Goal: Task Accomplishment & Management: Manage account settings

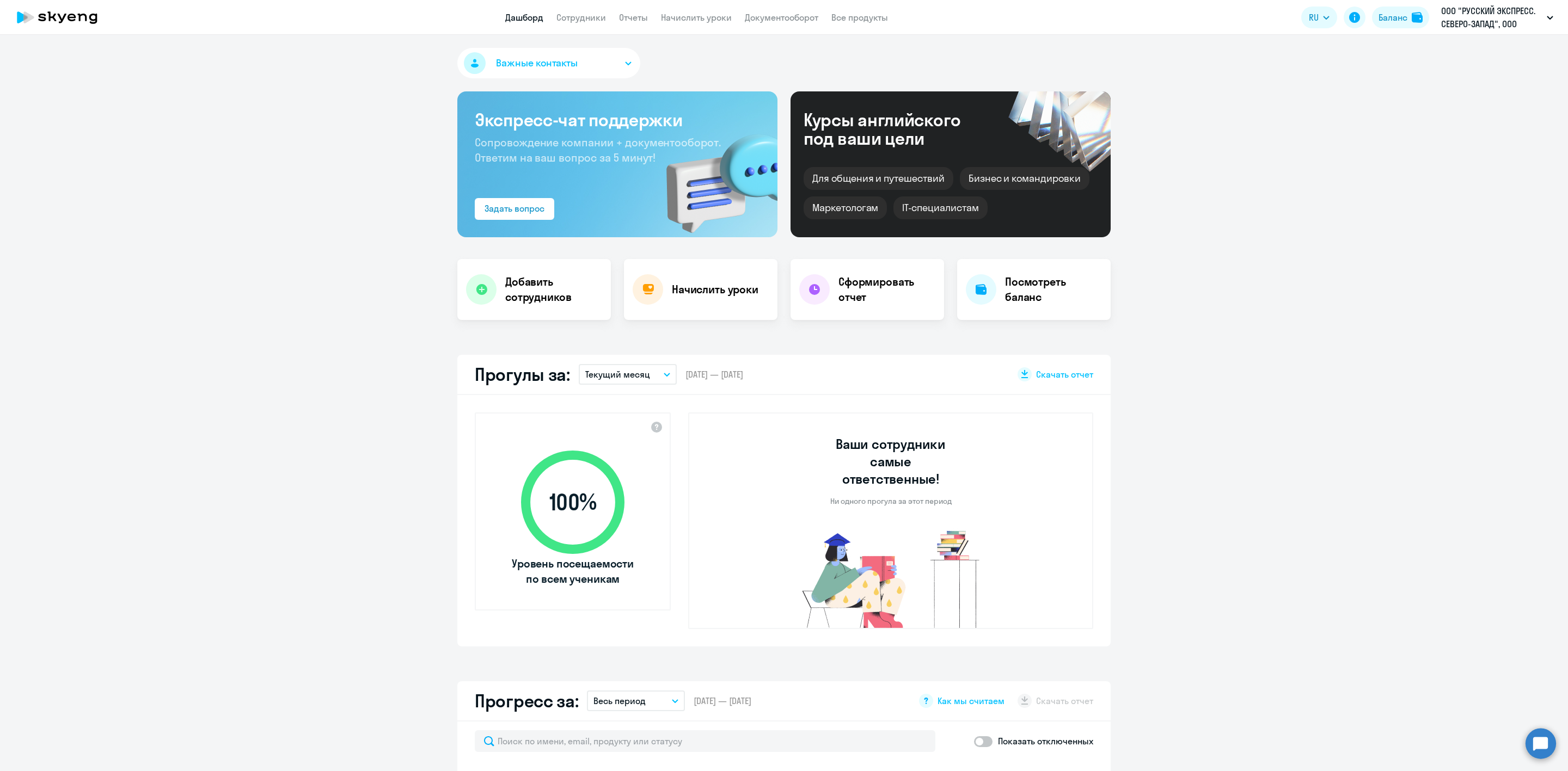
drag, startPoint x: 0, startPoint y: 0, endPoint x: 593, endPoint y: 10, distance: 593.1
click at [593, 12] on link "Сотрудники" at bounding box center [582, 17] width 49 height 11
select select "30"
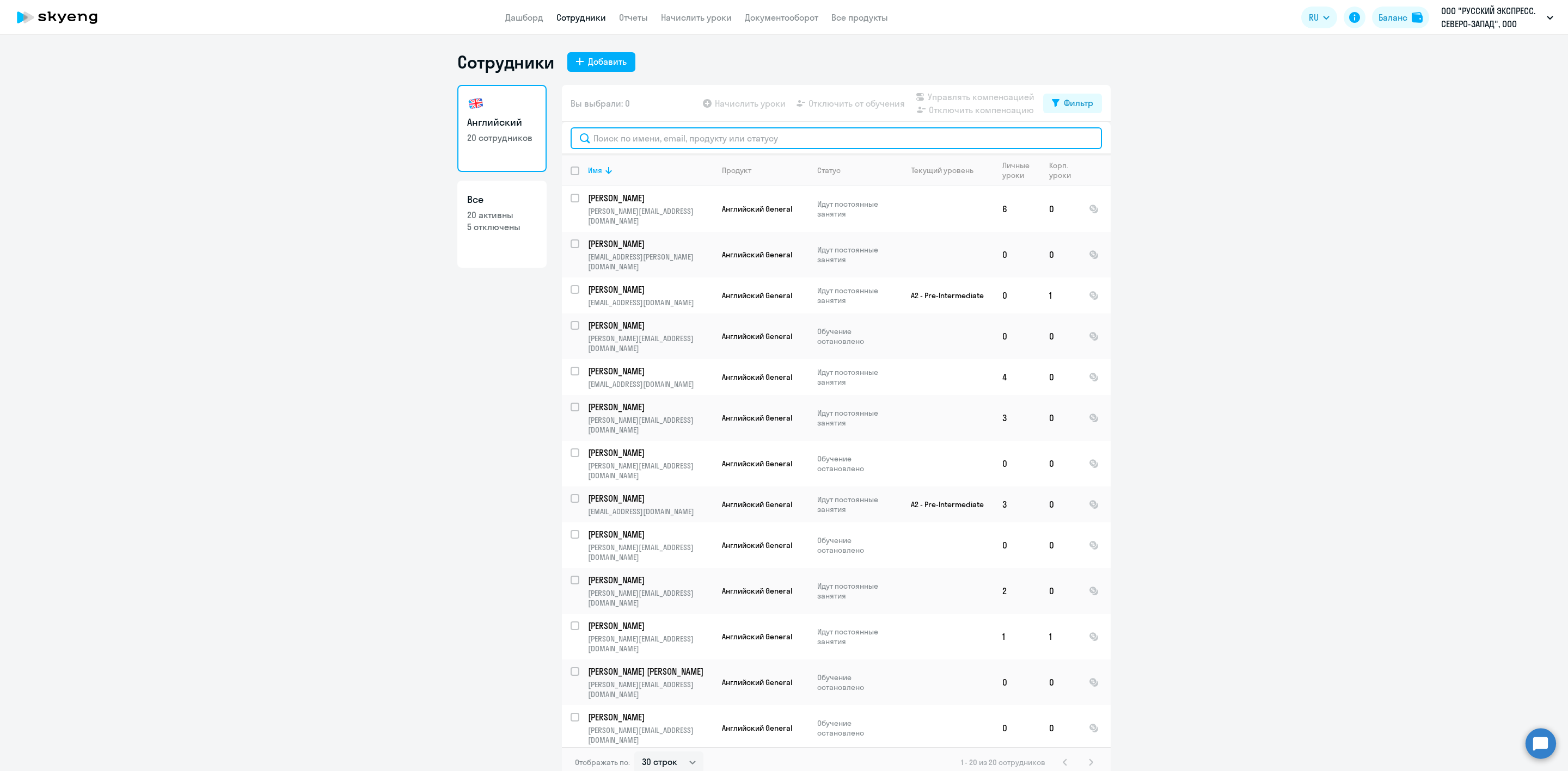
click at [605, 141] on input "text" at bounding box center [836, 138] width 531 height 22
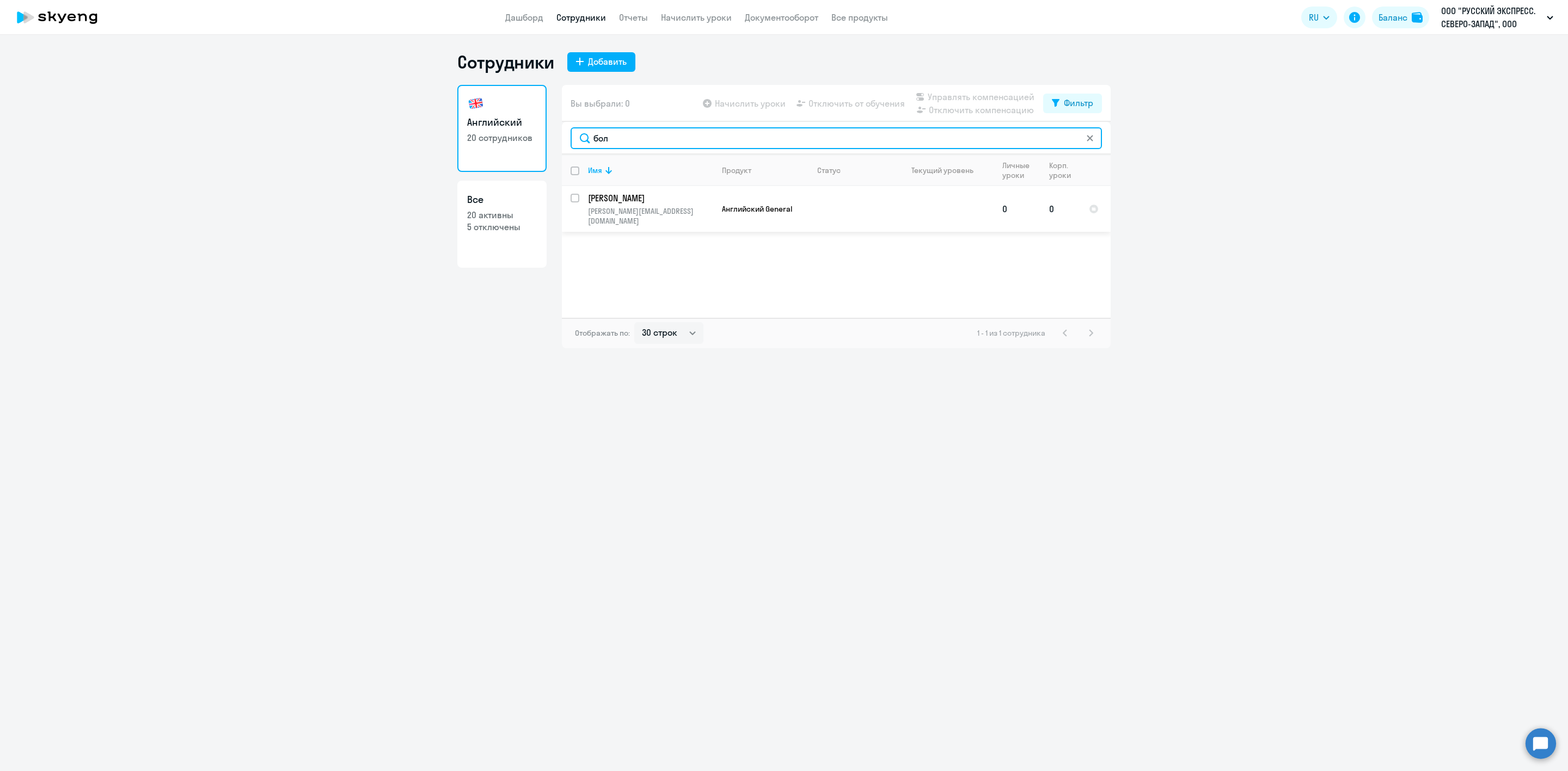
type input "бол"
click at [574, 198] on input "select row 1162047" at bounding box center [582, 205] width 22 height 22
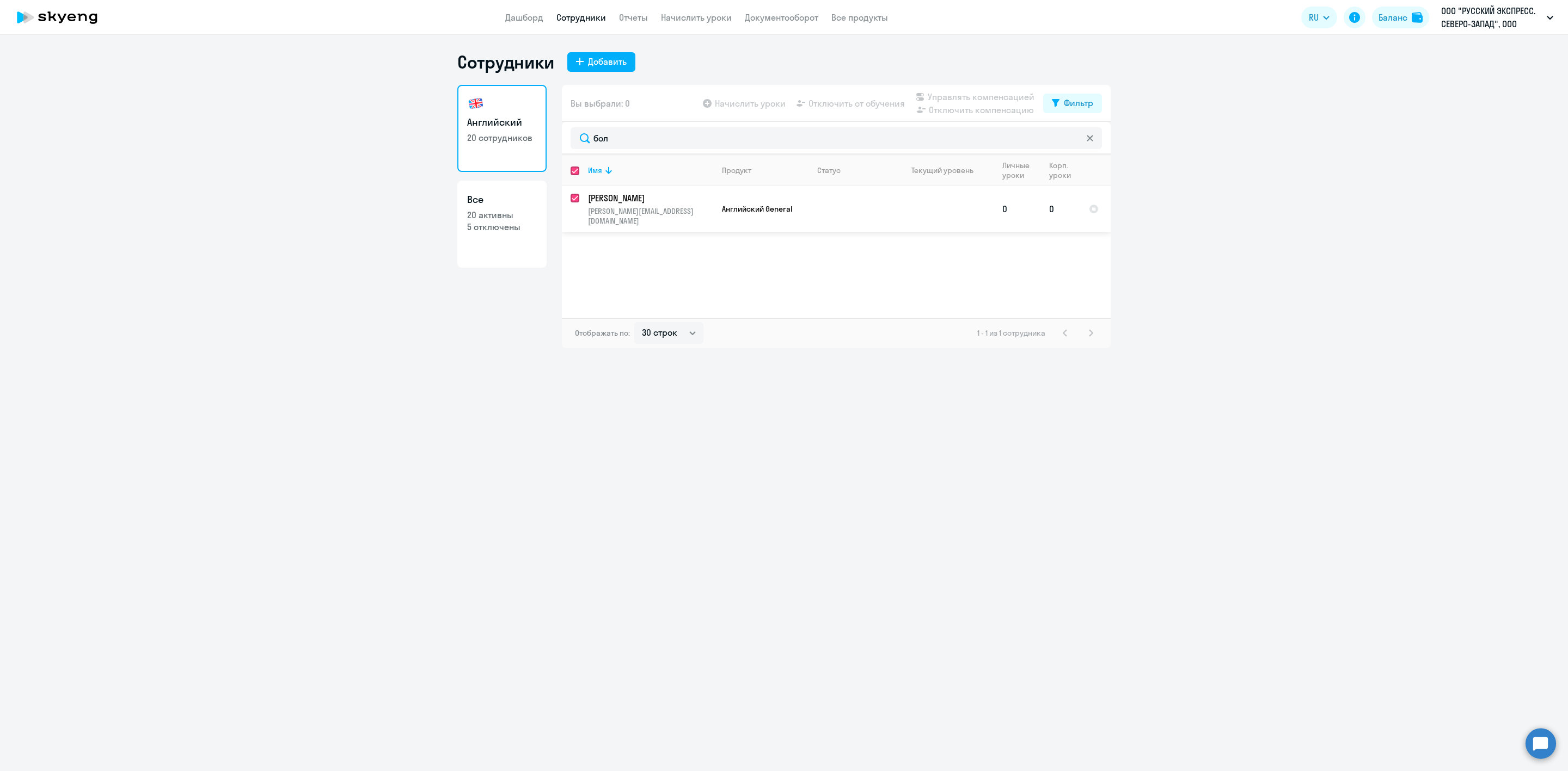
checkbox input "true"
click at [951, 99] on span "Управлять компенсацией" at bounding box center [981, 97] width 107 height 13
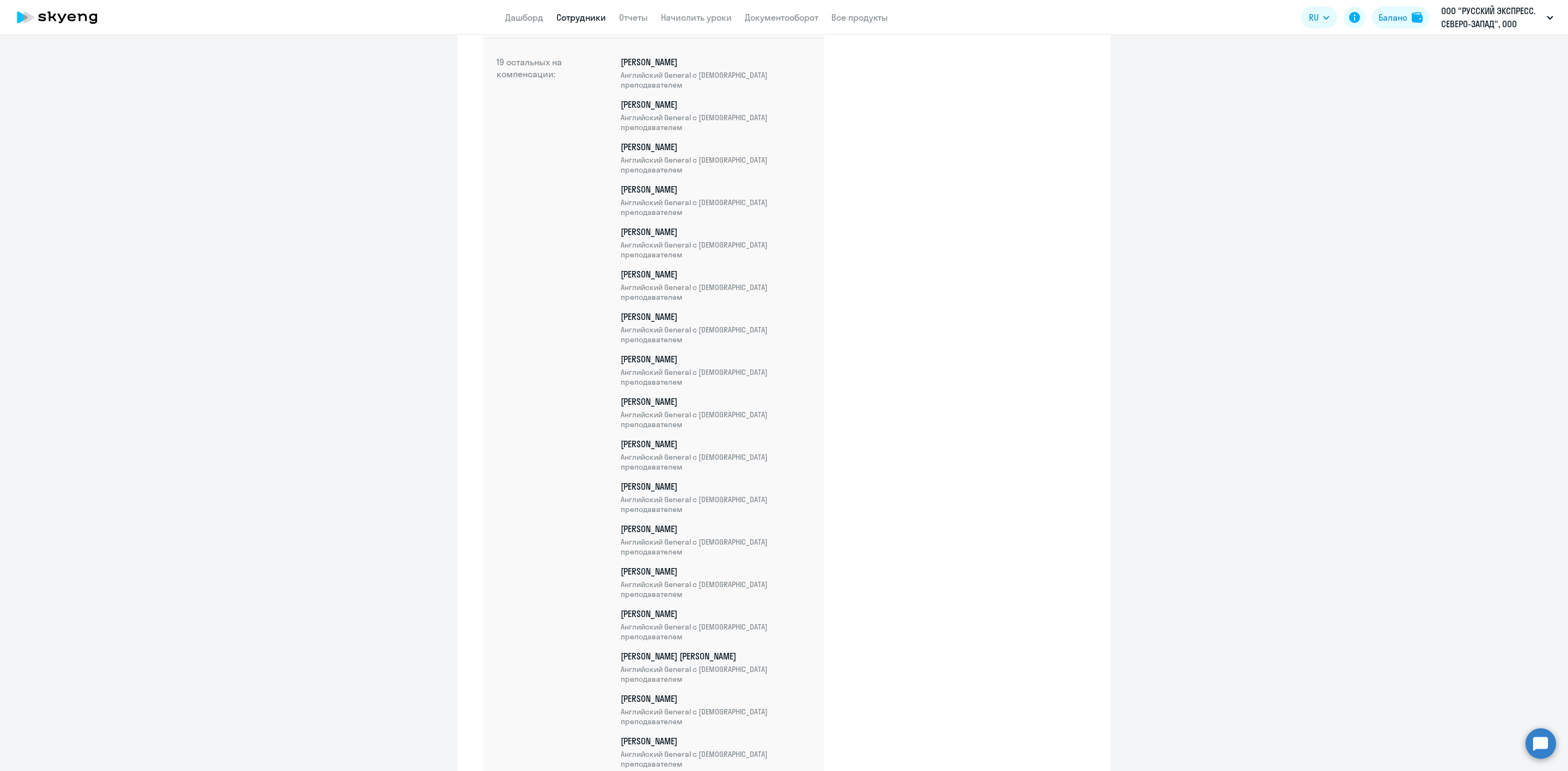
scroll to position [493, 0]
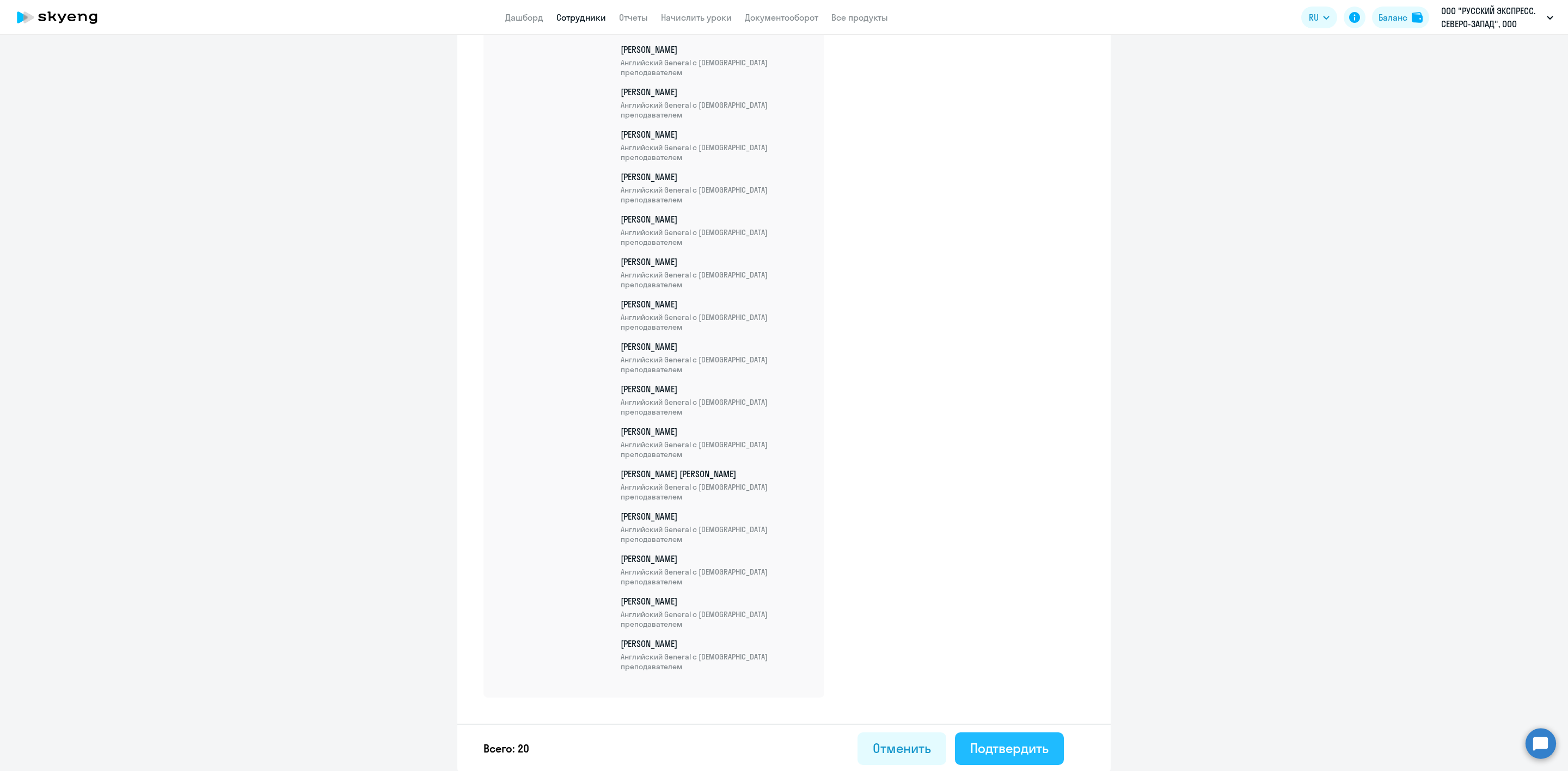
click at [1010, 749] on div "Подтвердить" at bounding box center [1010, 748] width 79 height 17
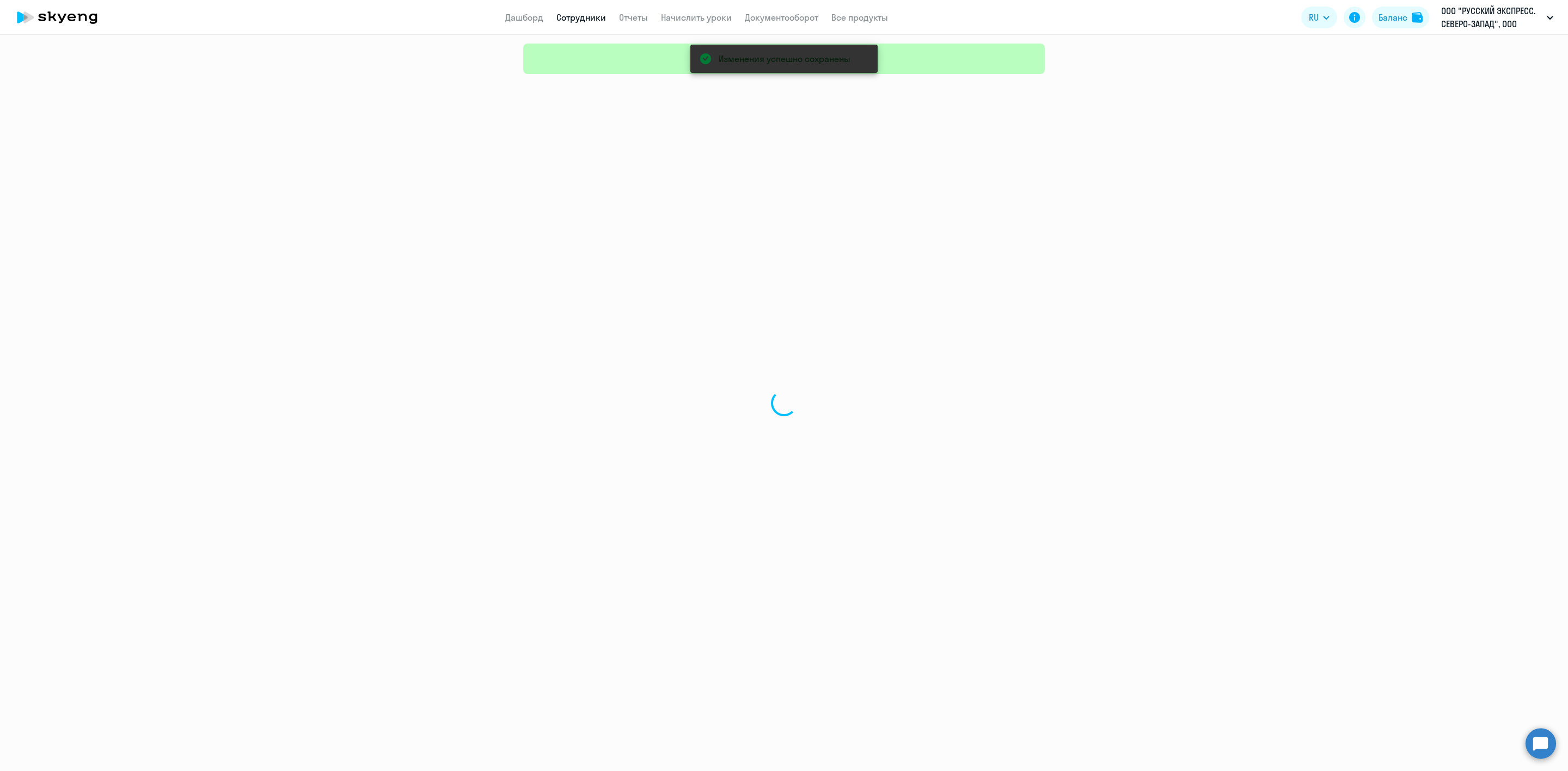
select select "30"
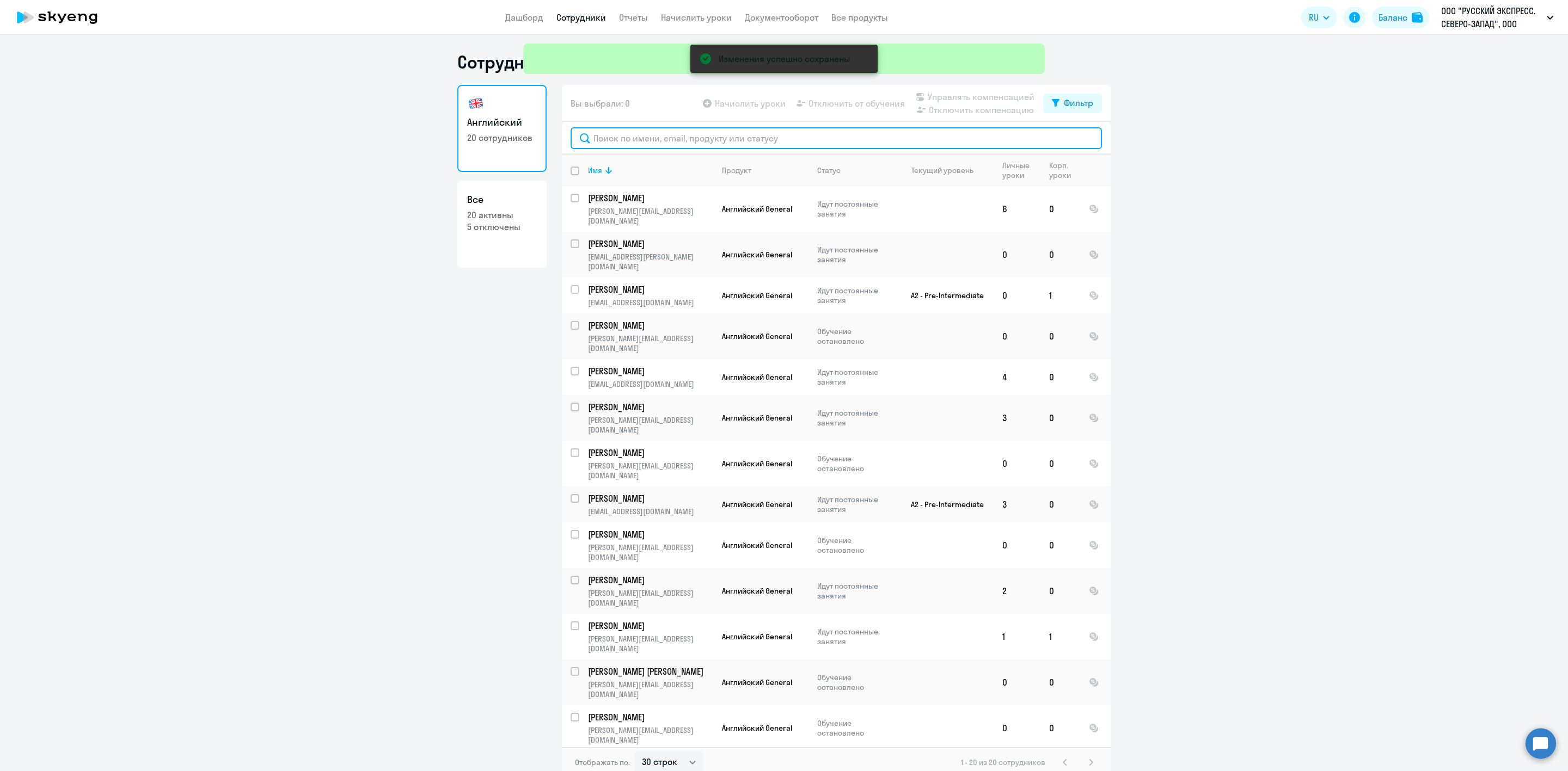
click at [674, 133] on input "text" at bounding box center [836, 138] width 531 height 22
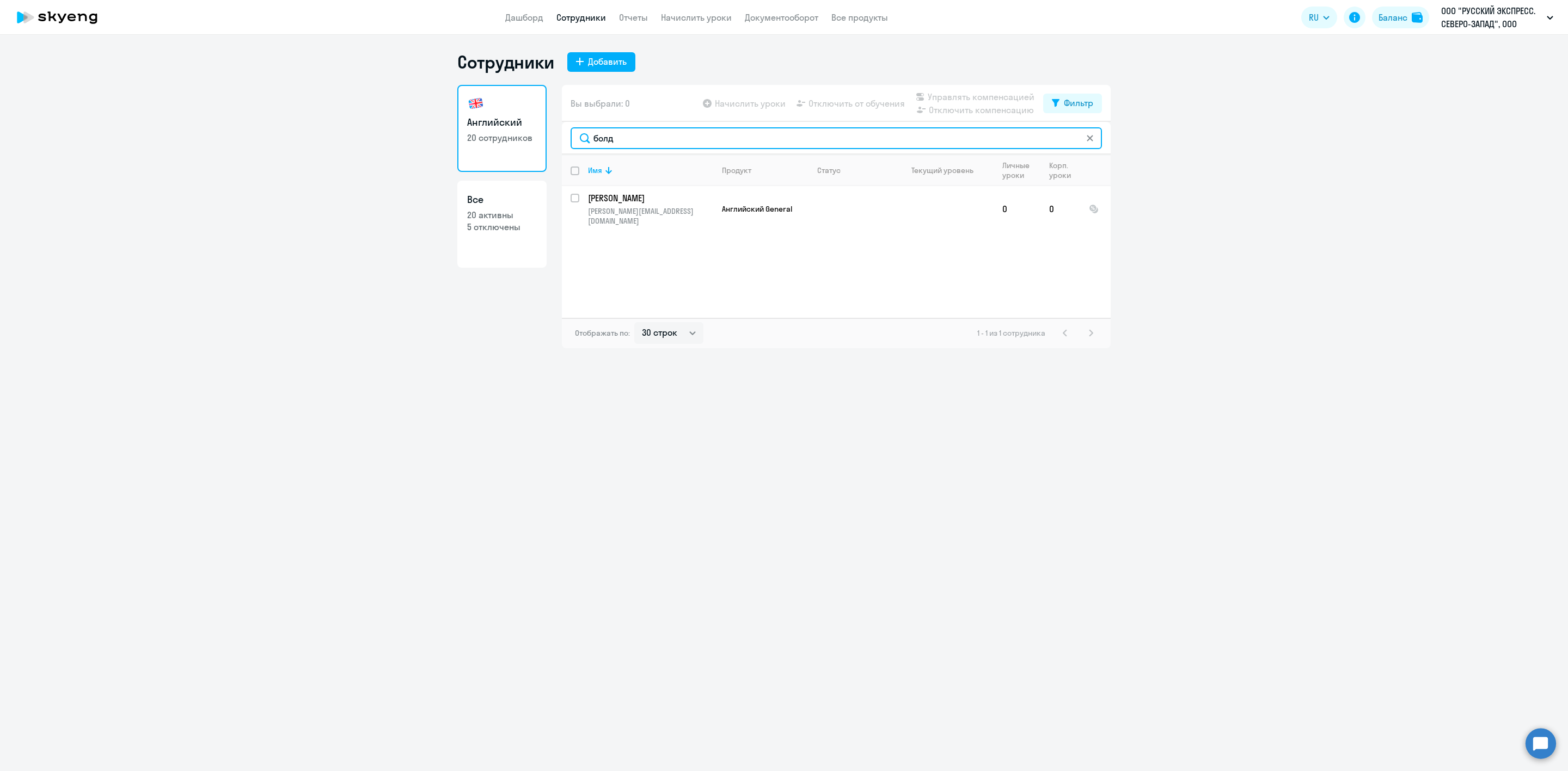
type input "болд"
